Goal: Navigation & Orientation: Find specific page/section

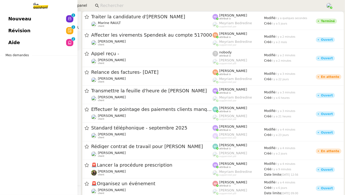
click at [36, 43] on link "Aide 0 1 2 3 4 5 6 7 8 9" at bounding box center [39, 43] width 78 height 12
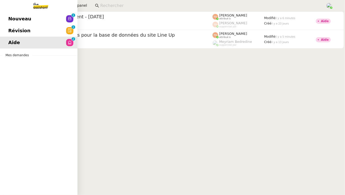
click at [25, 31] on span "Révision" at bounding box center [19, 31] width 22 height 8
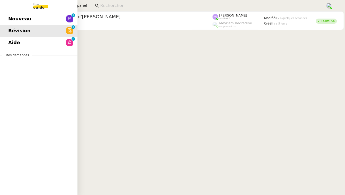
click at [54, 18] on link "Nouveau 0 1 2 3 4 5 6 7 8 9" at bounding box center [39, 19] width 78 height 12
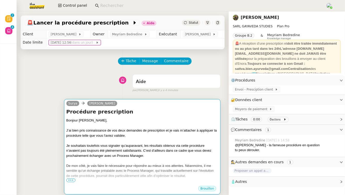
click at [74, 180] on span "•••" at bounding box center [70, 181] width 9 height 4
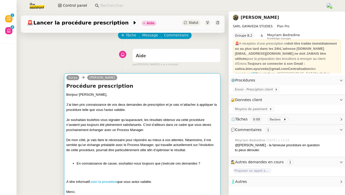
scroll to position [29, 0]
